Goal: Navigation & Orientation: Go to known website

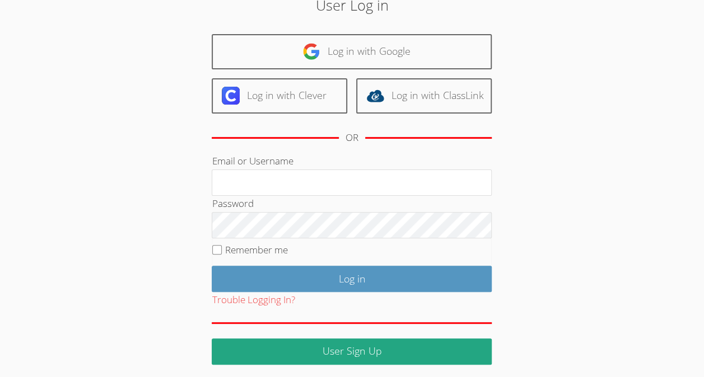
scroll to position [57, 0]
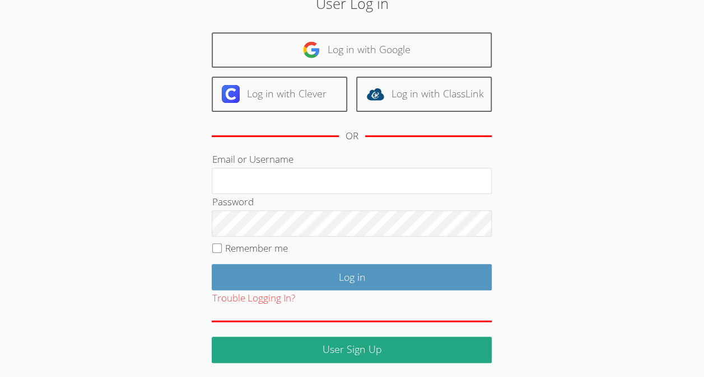
click at [361, 68] on div "Log in with Google Log in with Clever Log in with ClassLink OR" at bounding box center [352, 91] width 280 height 119
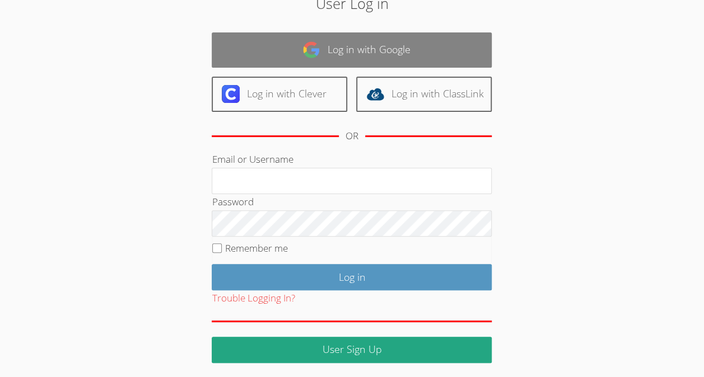
click at [365, 45] on link "Log in with Google" at bounding box center [352, 49] width 280 height 35
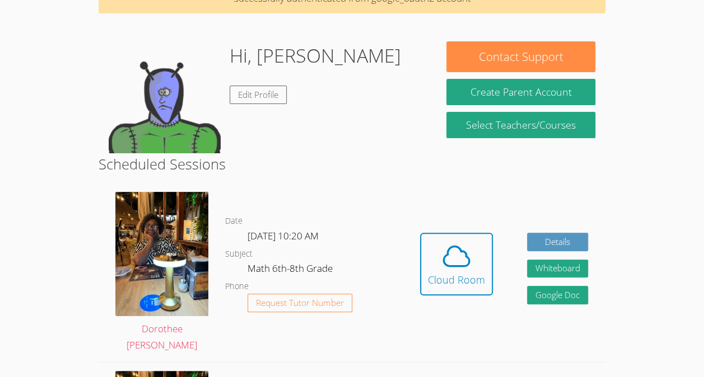
scroll to position [62, 0]
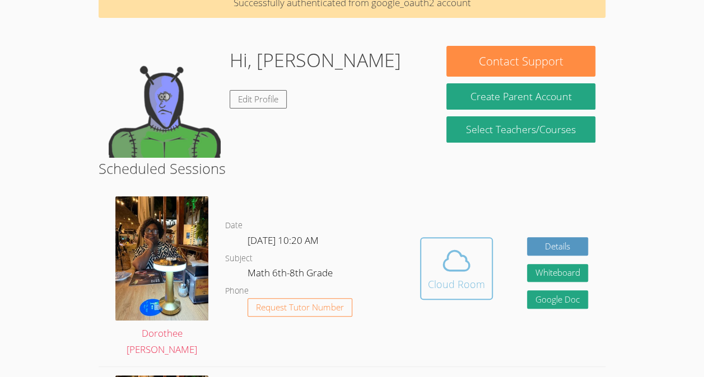
click at [433, 262] on span at bounding box center [456, 260] width 57 height 31
